Goal: Check status: Check status

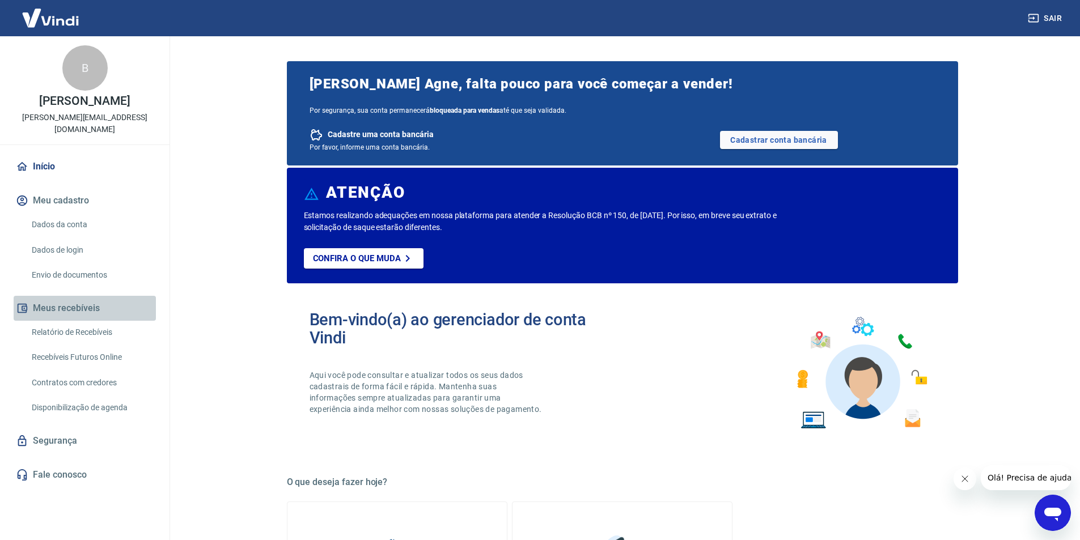
click at [69, 297] on button "Meus recebíveis" at bounding box center [85, 308] width 142 height 25
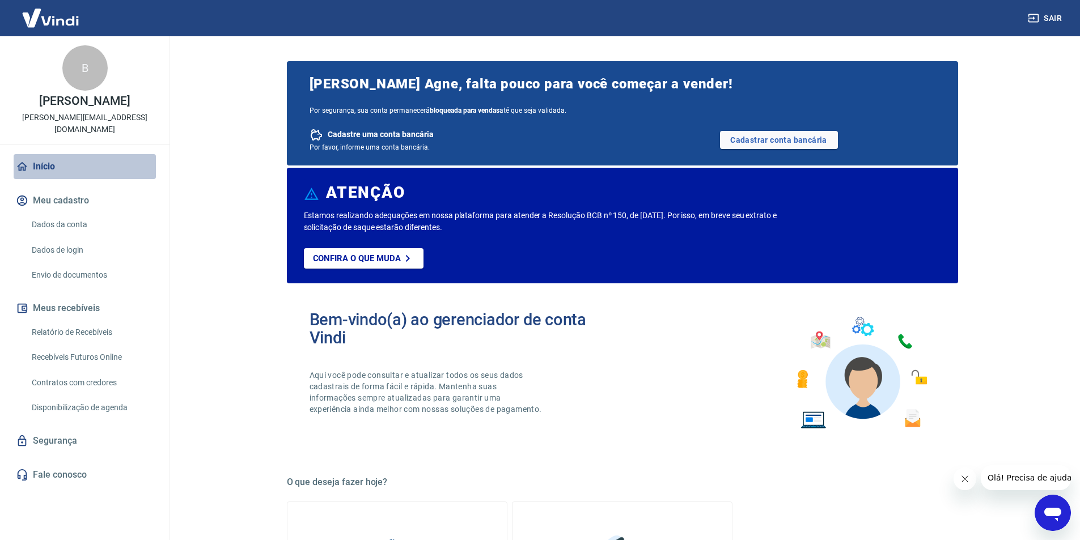
click at [39, 159] on link "Início" at bounding box center [85, 166] width 142 height 25
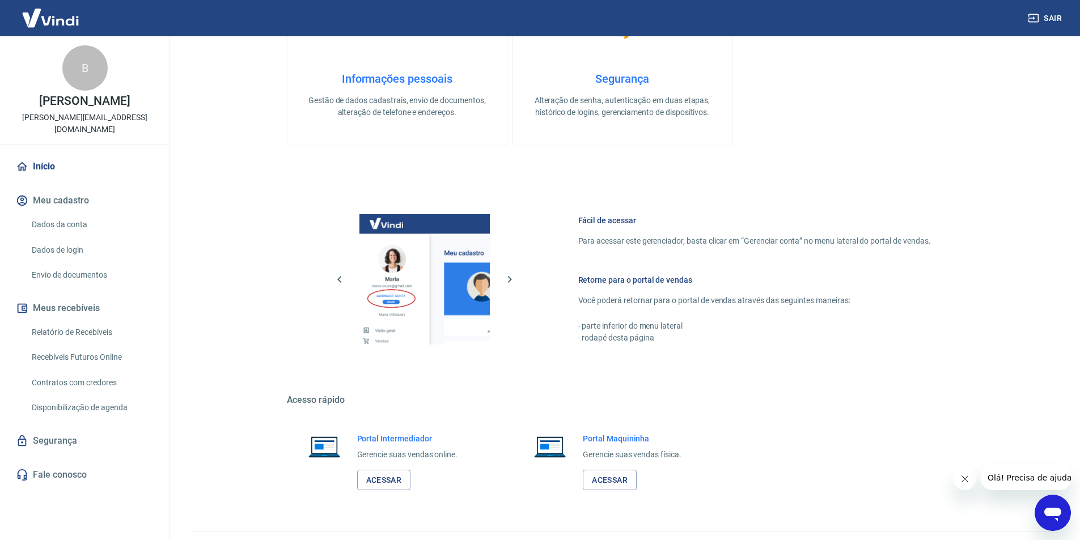
scroll to position [568, 0]
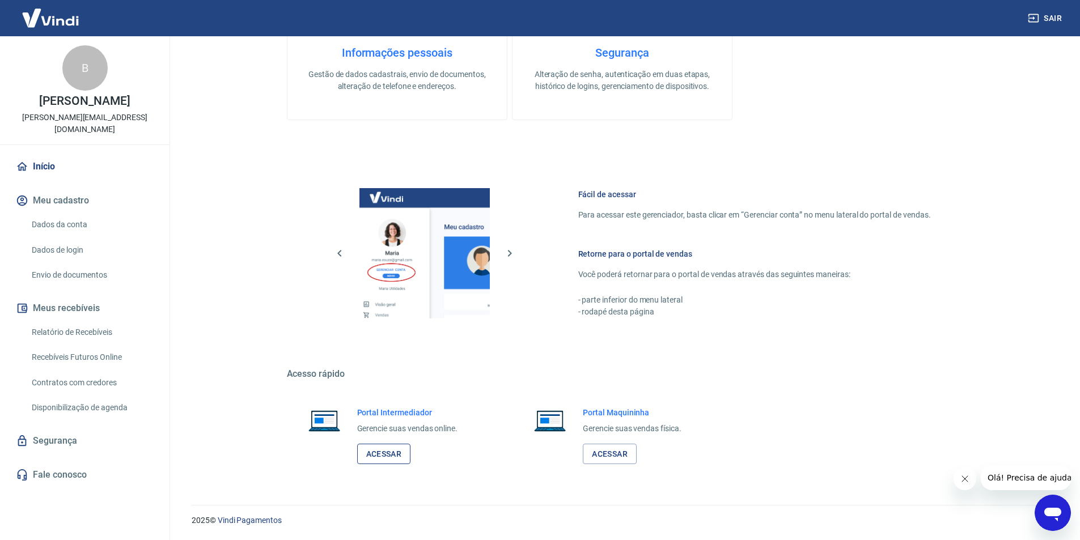
click at [370, 460] on link "Acessar" at bounding box center [384, 454] width 54 height 21
